Goal: Task Accomplishment & Management: Complete application form

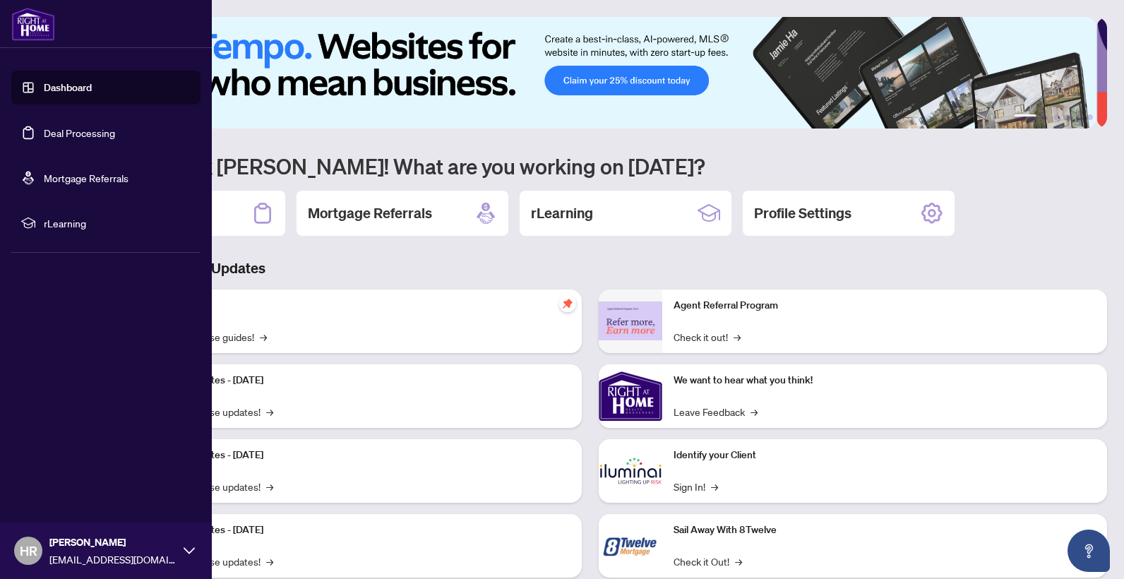
click at [92, 133] on link "Deal Processing" at bounding box center [79, 132] width 71 height 13
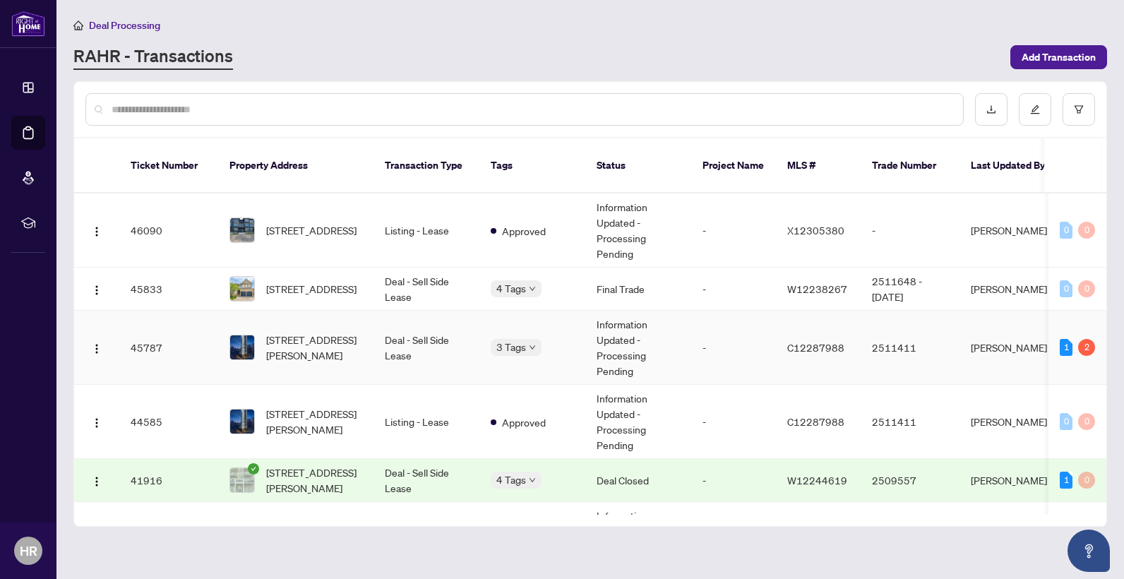
scroll to position [71, 0]
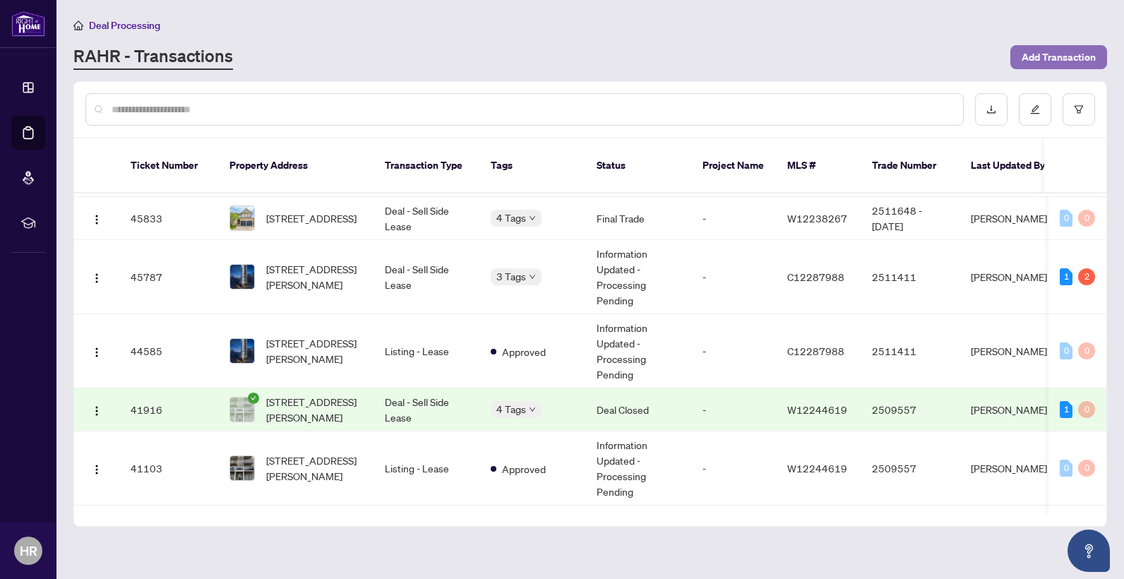
click at [1059, 61] on span "Add Transaction" at bounding box center [1059, 57] width 74 height 23
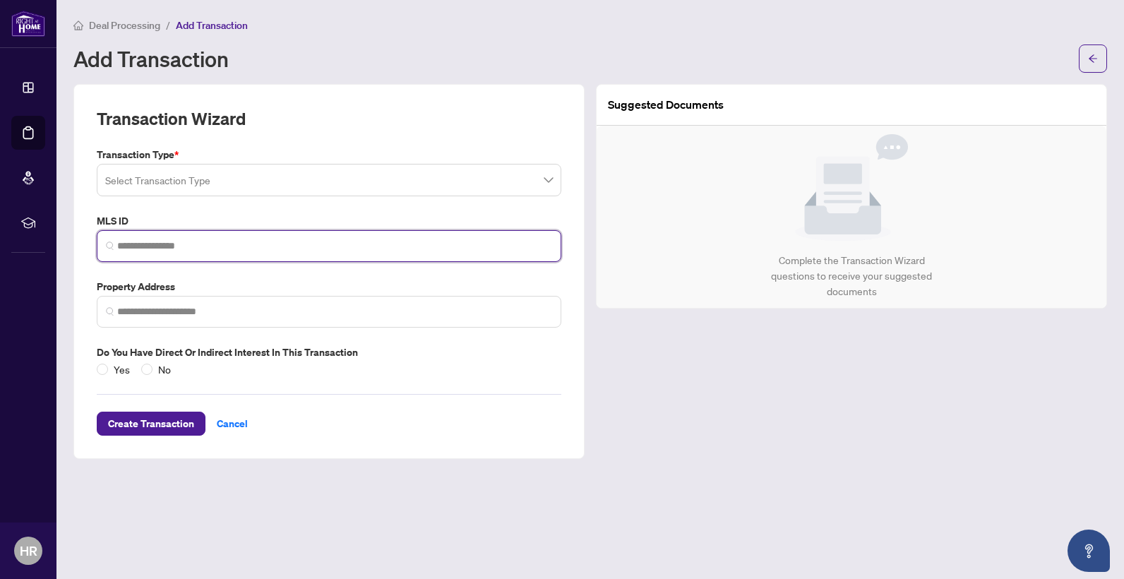
click at [140, 250] on input "search" at bounding box center [334, 246] width 435 height 15
click at [163, 239] on input "search" at bounding box center [334, 246] width 435 height 15
click at [146, 239] on input "search" at bounding box center [334, 246] width 435 height 15
paste input "*********"
type input "*********"
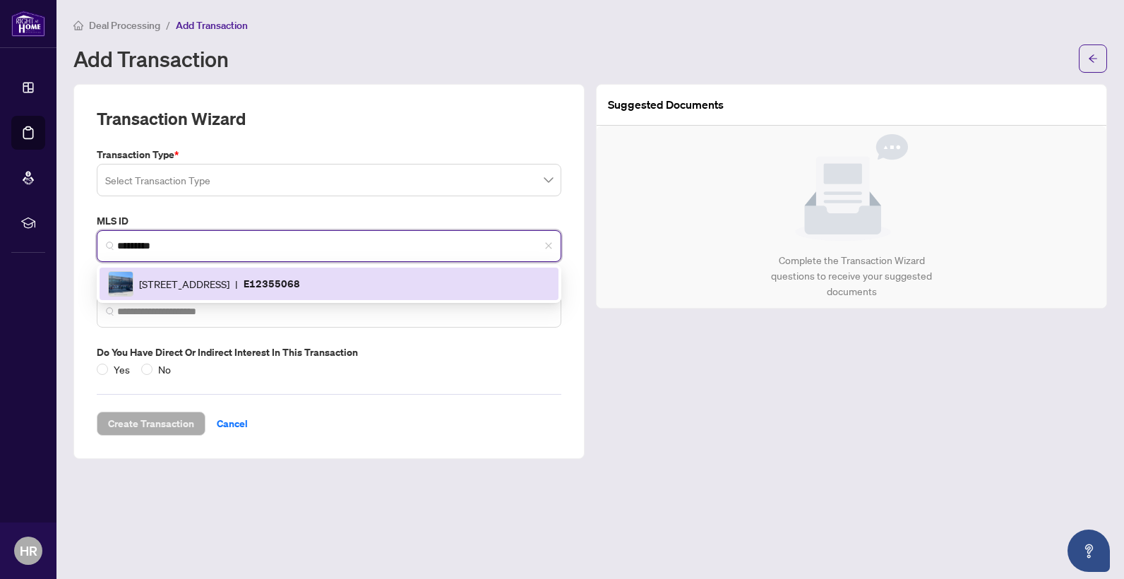
click at [187, 285] on span "[STREET_ADDRESS]" at bounding box center [184, 284] width 90 height 16
type input "**********"
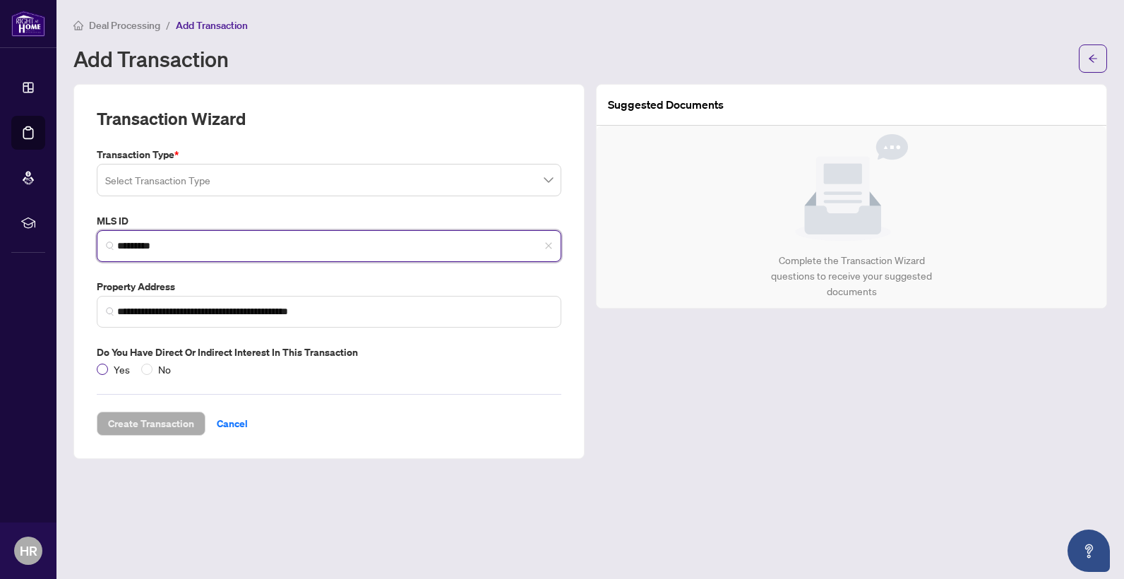
type input "*********"
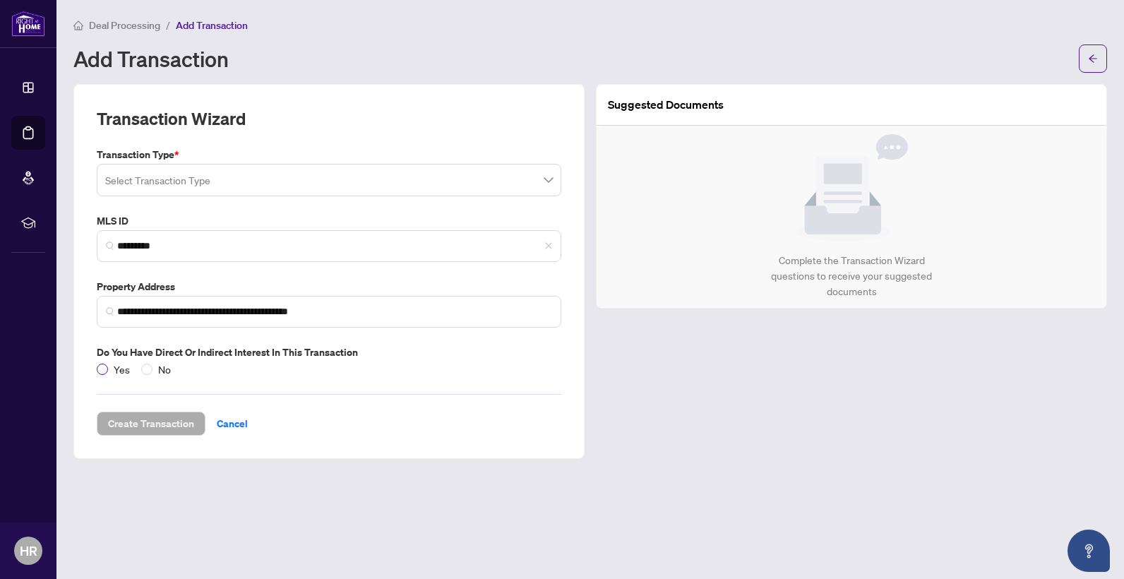
click at [112, 370] on span "Yes" at bounding box center [122, 370] width 28 height 16
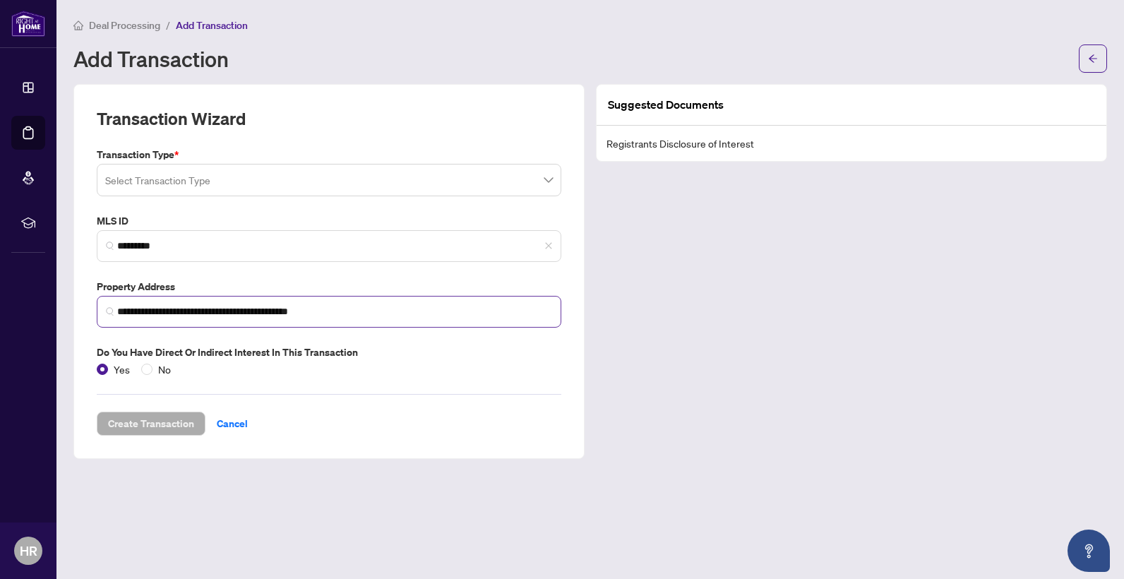
click at [109, 313] on img at bounding box center [110, 311] width 8 height 8
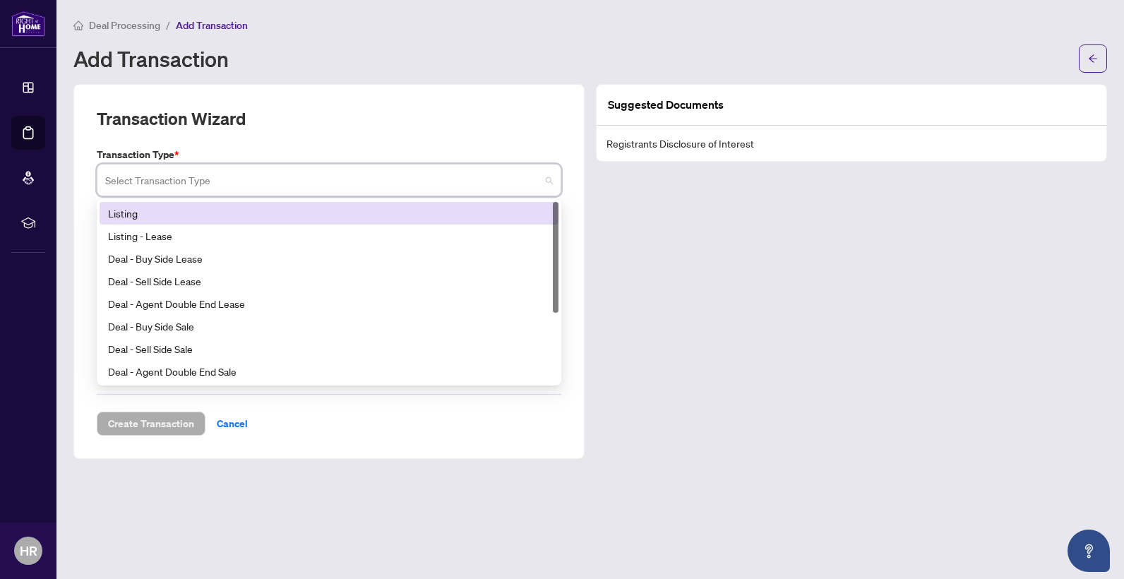
click at [143, 175] on input "search" at bounding box center [322, 182] width 435 height 31
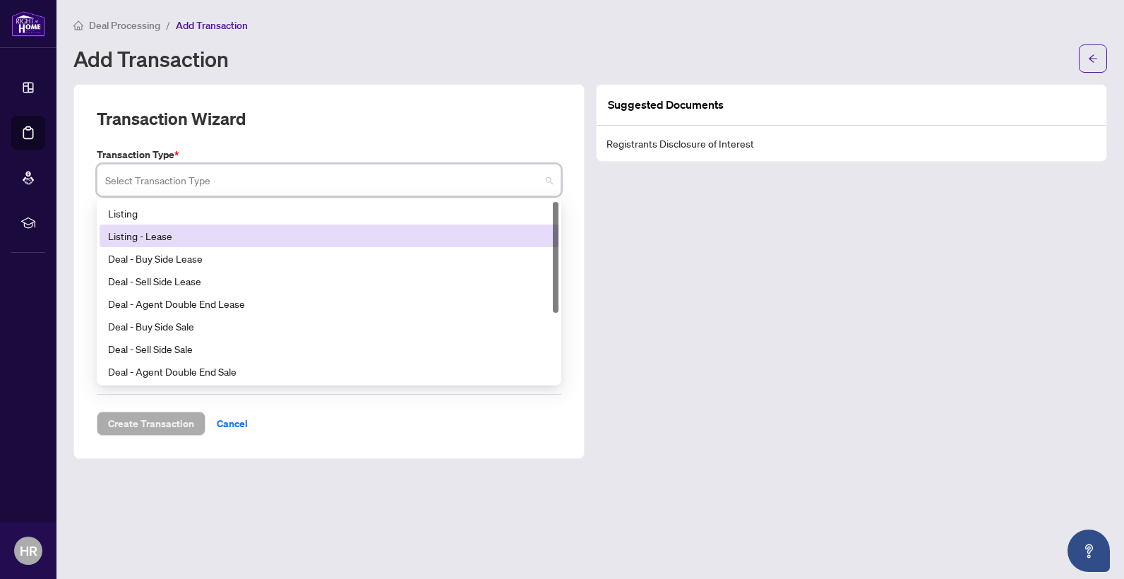
click at [156, 239] on div "Listing - Lease" at bounding box center [329, 236] width 442 height 16
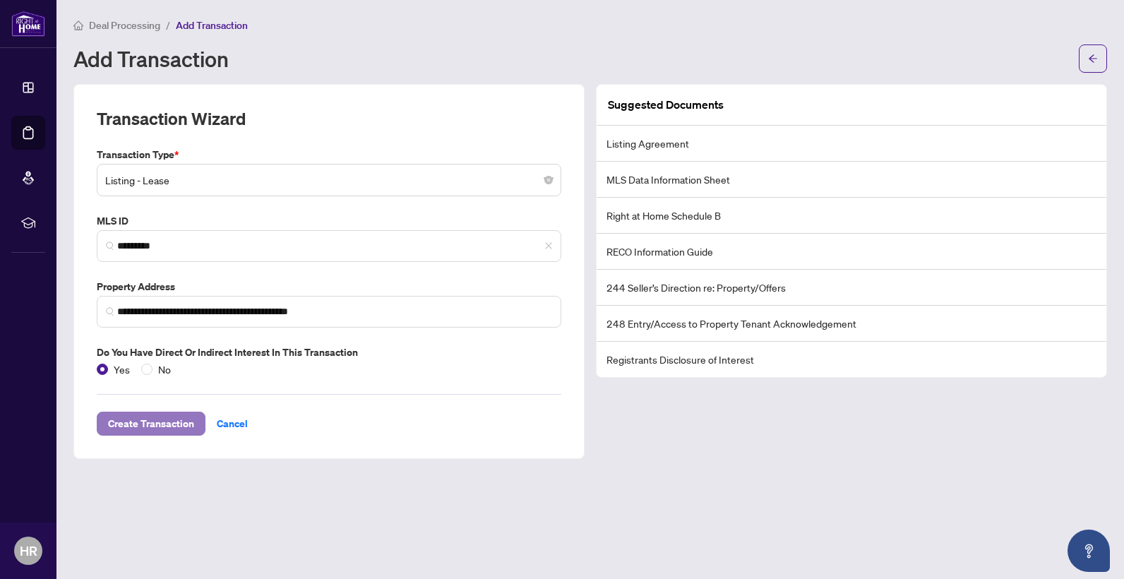
click at [154, 426] on span "Create Transaction" at bounding box center [151, 423] width 86 height 23
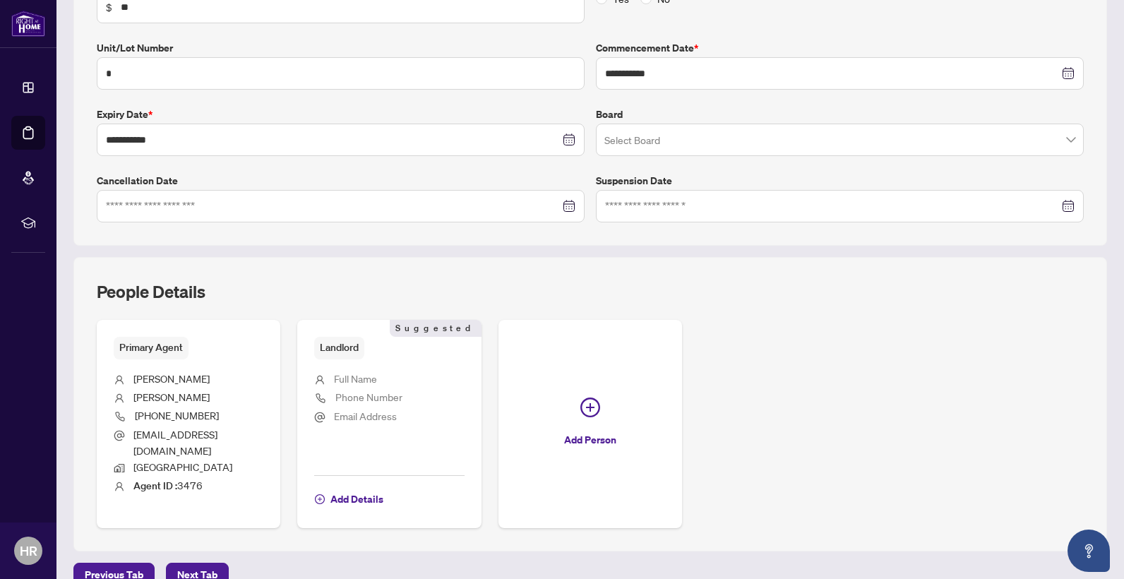
scroll to position [342, 0]
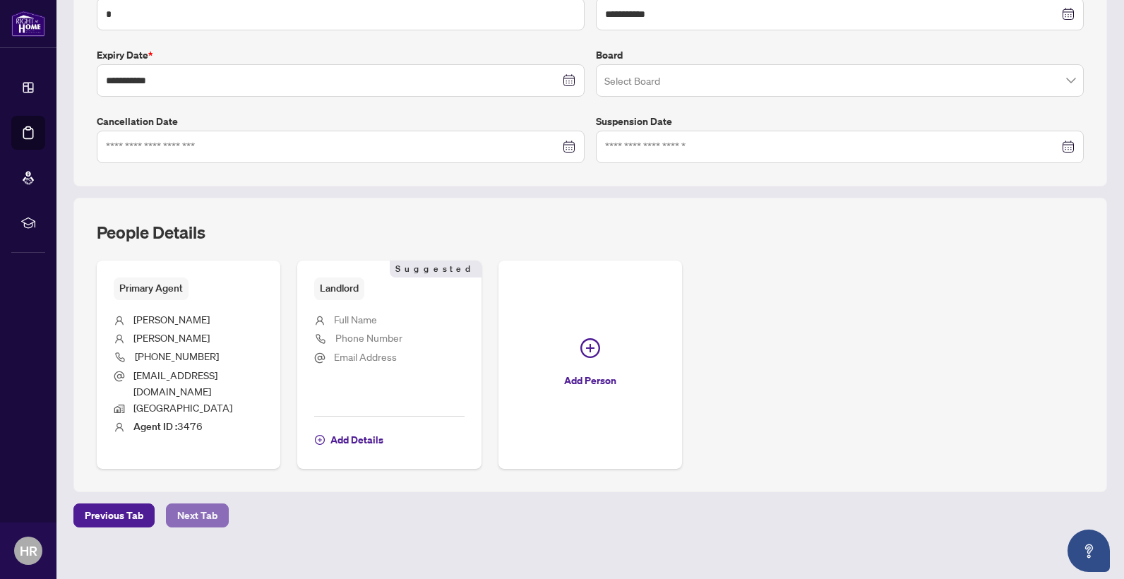
click at [196, 504] on span "Next Tab" at bounding box center [197, 515] width 40 height 23
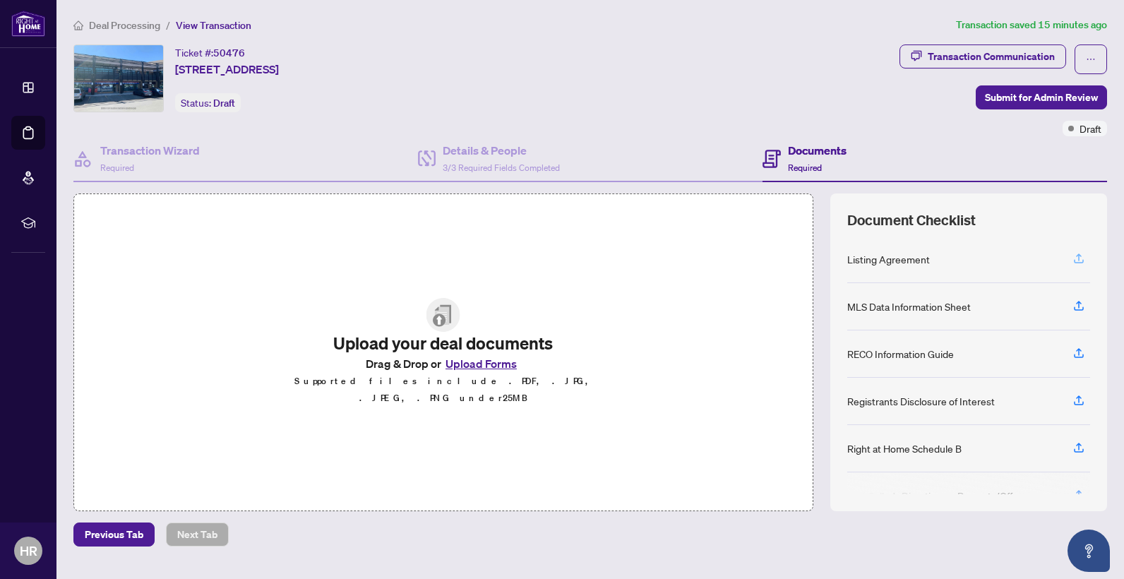
click at [1073, 258] on icon "button" at bounding box center [1079, 258] width 13 height 13
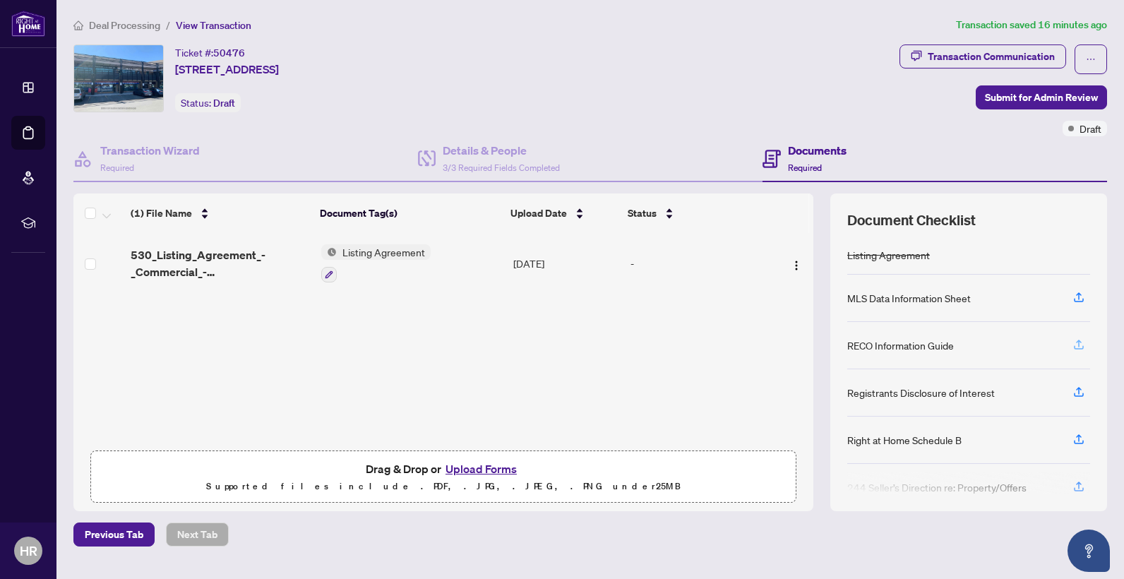
click at [1073, 342] on icon "button" at bounding box center [1079, 344] width 13 height 13
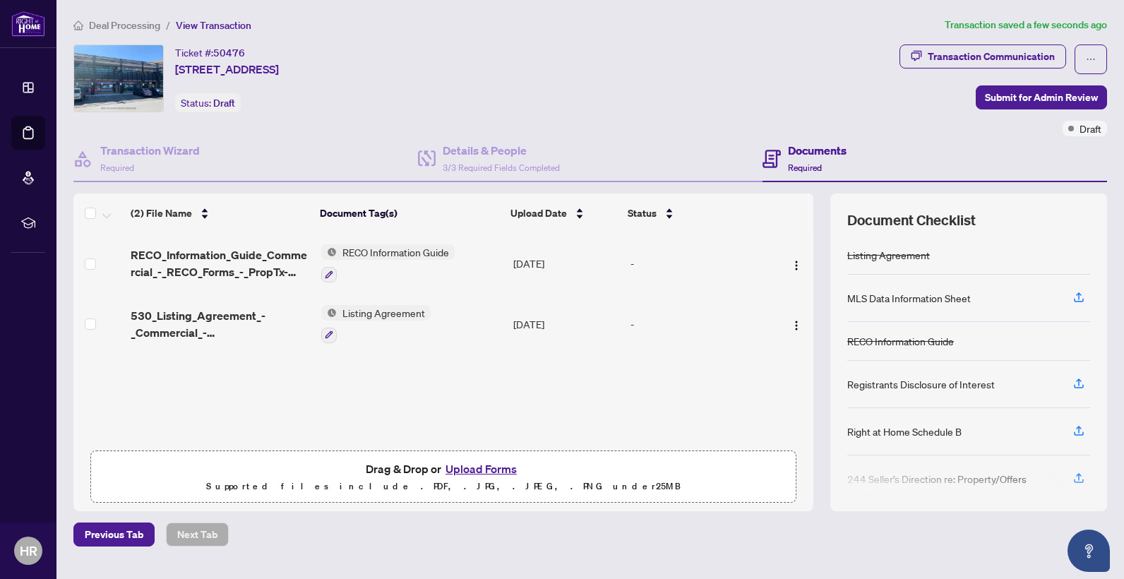
scroll to position [68, 0]
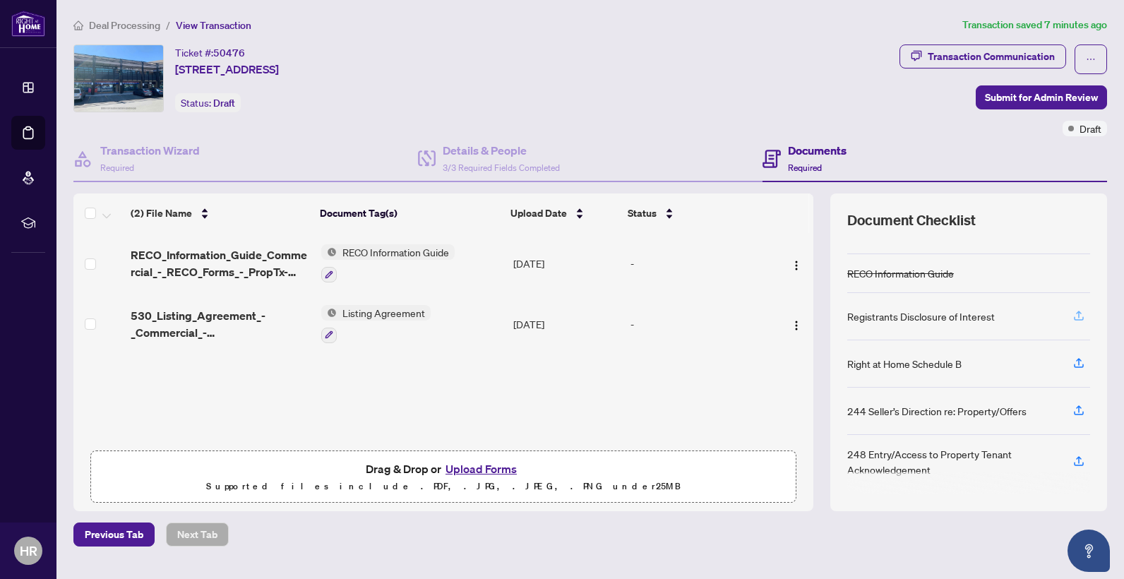
click at [1073, 316] on icon "button" at bounding box center [1079, 315] width 13 height 13
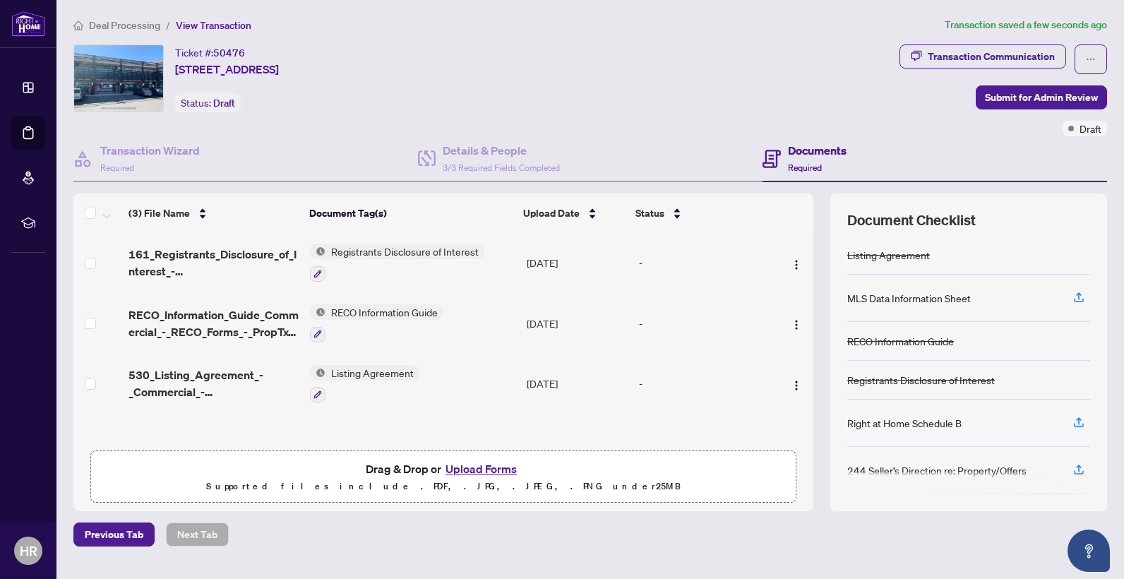
scroll to position [59, 0]
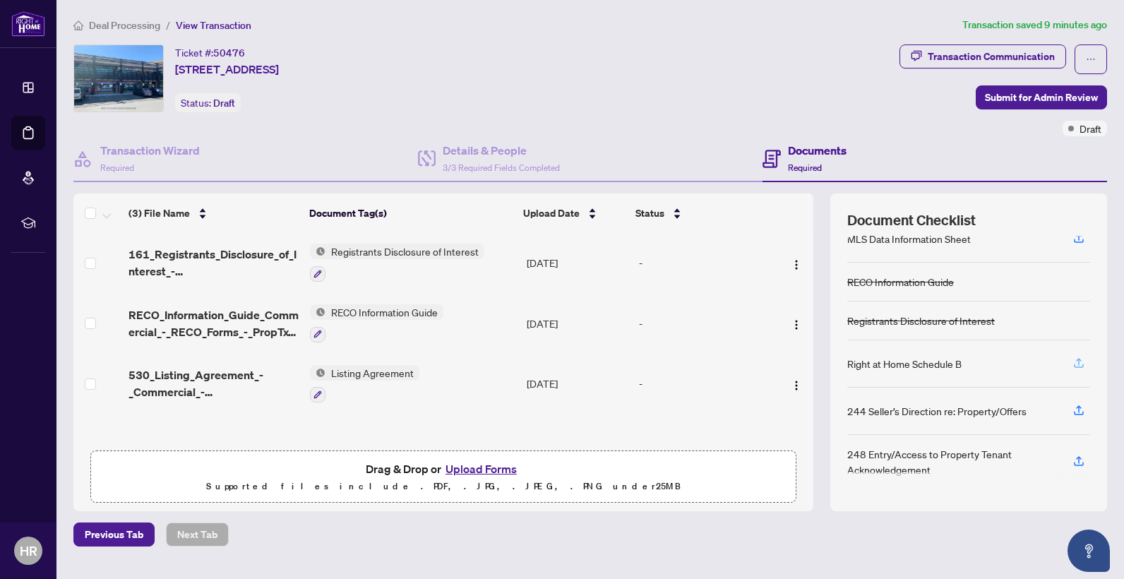
click at [1073, 362] on icon "button" at bounding box center [1079, 363] width 13 height 13
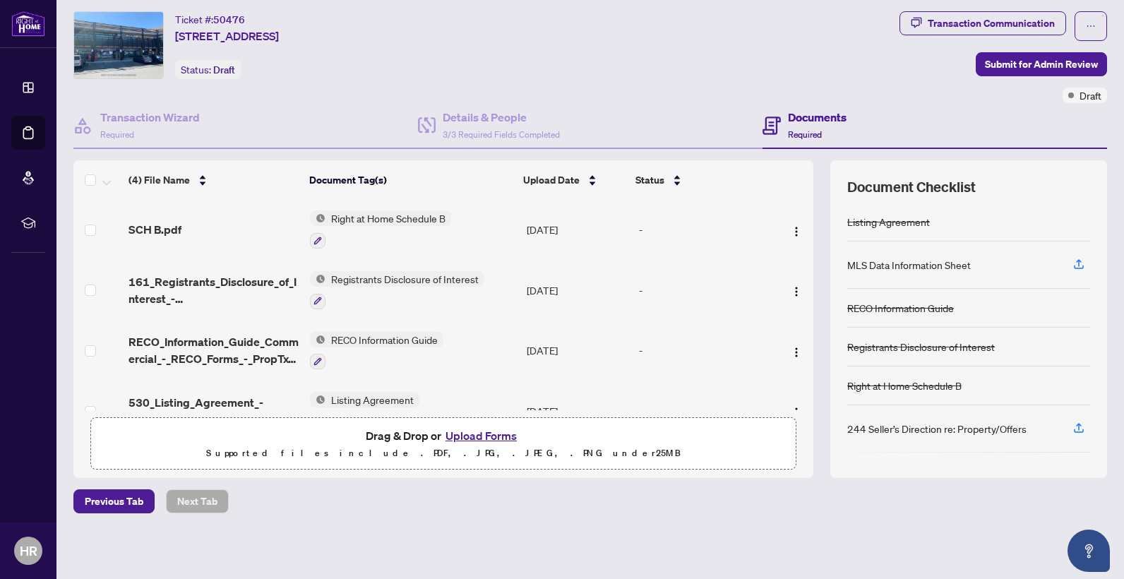
scroll to position [0, 0]
